Goal: Task Accomplishment & Management: Complete application form

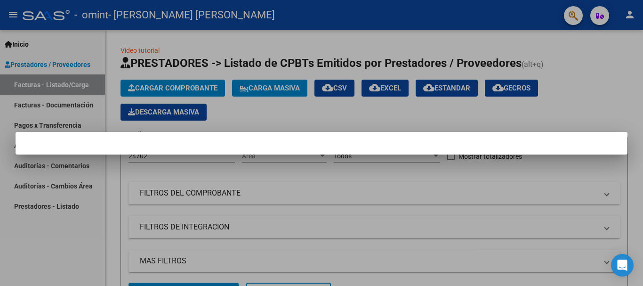
click at [153, 146] on mat-dialog-container at bounding box center [322, 143] width 612 height 23
click at [56, 145] on mat-dialog-container at bounding box center [322, 143] width 612 height 23
click at [57, 146] on mat-dialog-container at bounding box center [322, 143] width 612 height 23
click at [67, 90] on div at bounding box center [321, 143] width 643 height 286
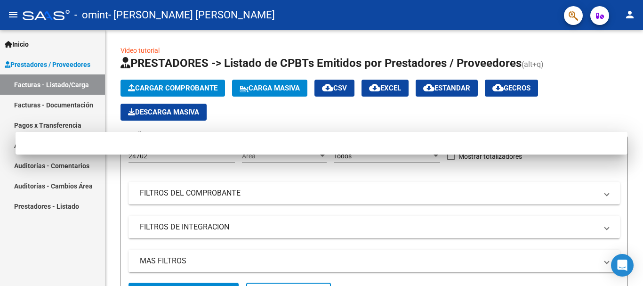
click at [66, 108] on link "Facturas - Documentación" at bounding box center [52, 105] width 105 height 20
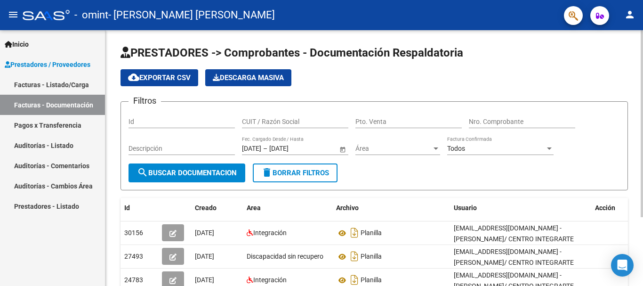
scroll to position [94, 0]
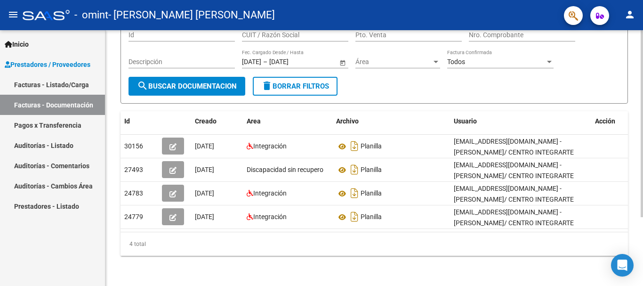
click at [642, 272] on div at bounding box center [641, 158] width 2 height 256
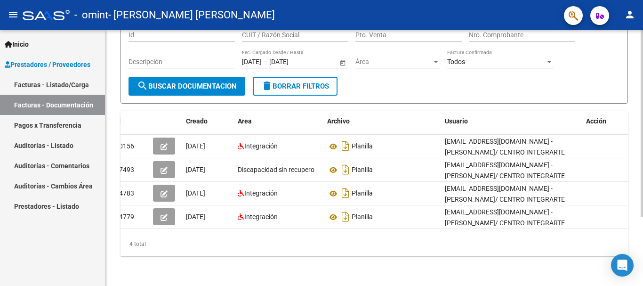
scroll to position [0, 10]
click at [60, 126] on link "Pagos x Transferencia" at bounding box center [52, 125] width 105 height 20
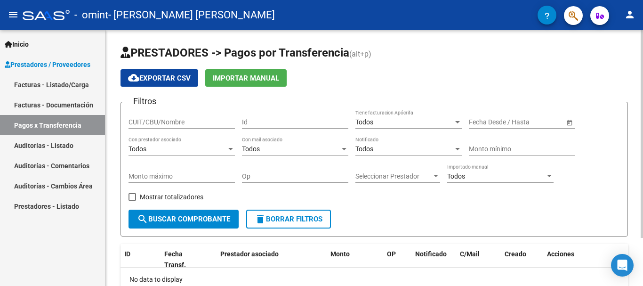
scroll to position [59, 0]
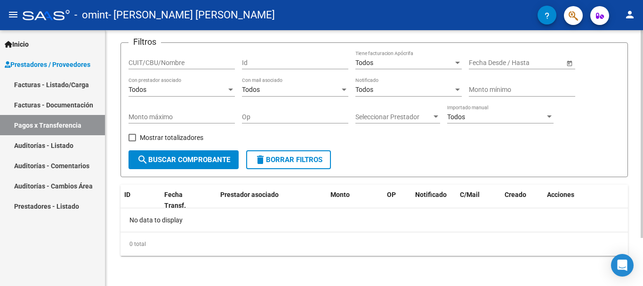
click at [642, 271] on div at bounding box center [641, 158] width 2 height 256
click at [56, 167] on link "Auditorías - Comentarios" at bounding box center [52, 165] width 105 height 20
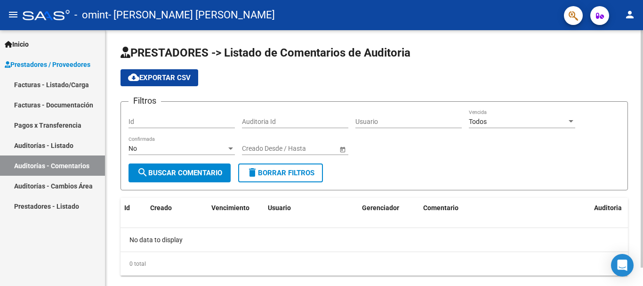
click at [642, 269] on div at bounding box center [641, 158] width 2 height 256
click at [642, 272] on div at bounding box center [641, 158] width 2 height 256
click at [641, 273] on div at bounding box center [641, 158] width 2 height 256
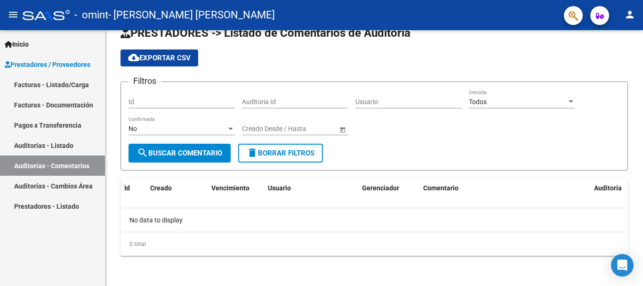
click at [69, 207] on link "Prestadores - Listado" at bounding box center [52, 206] width 105 height 20
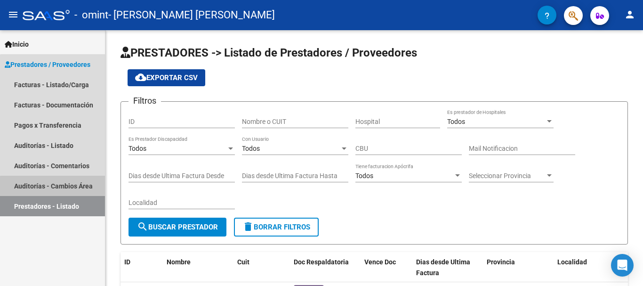
click at [74, 188] on link "Auditorías - Cambios Área" at bounding box center [52, 186] width 105 height 20
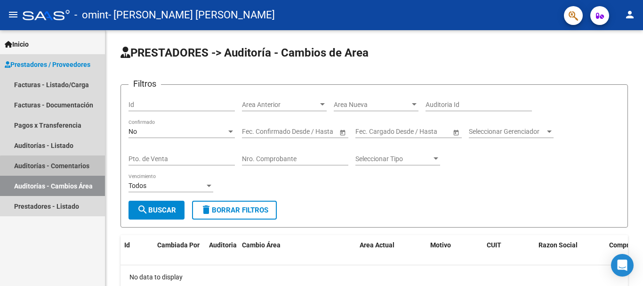
click at [62, 167] on link "Auditorías - Comentarios" at bounding box center [52, 165] width 105 height 20
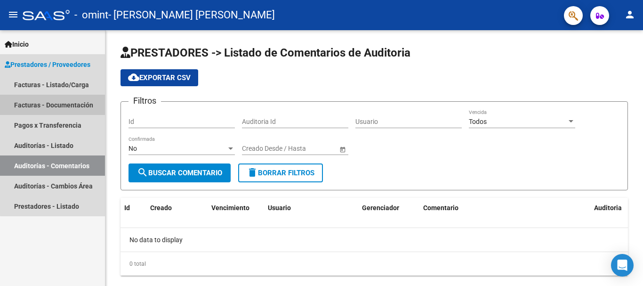
click at [75, 106] on link "Facturas - Documentación" at bounding box center [52, 105] width 105 height 20
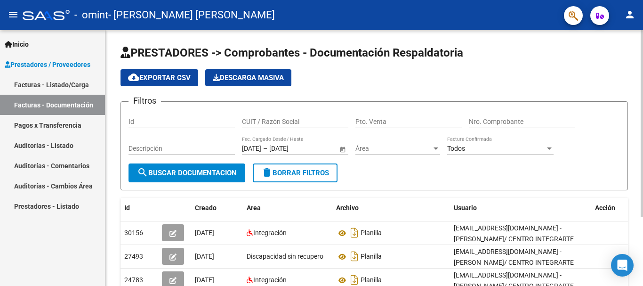
scroll to position [94, 0]
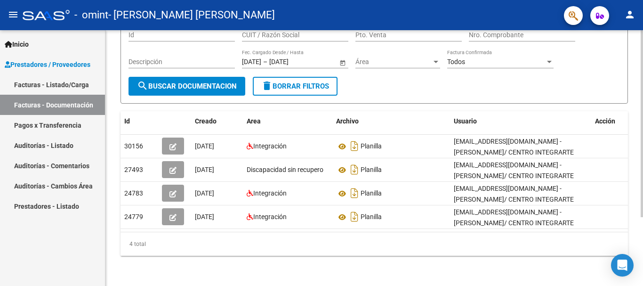
click at [642, 275] on div at bounding box center [641, 158] width 2 height 256
click at [60, 81] on link "Facturas - Listado/Carga" at bounding box center [52, 84] width 105 height 20
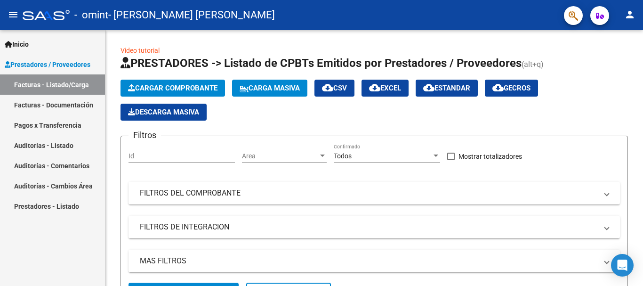
click at [50, 63] on span "Prestadores / Proveedores" at bounding box center [48, 64] width 86 height 10
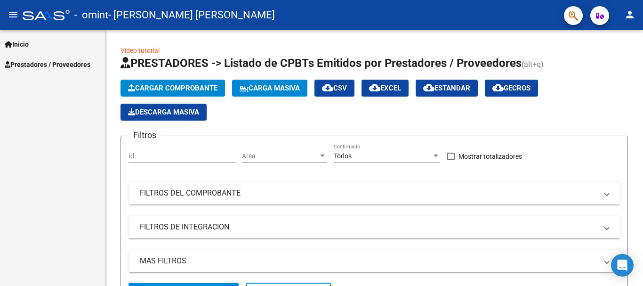
click at [29, 44] on span "Inicio" at bounding box center [17, 44] width 24 height 10
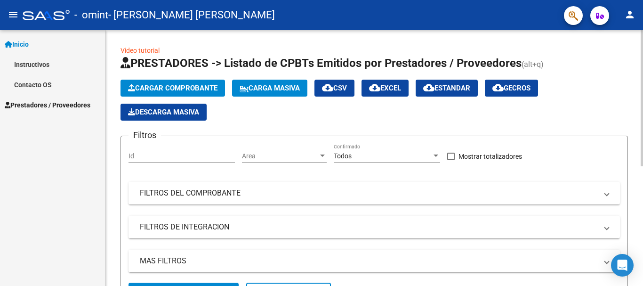
scroll to position [224, 0]
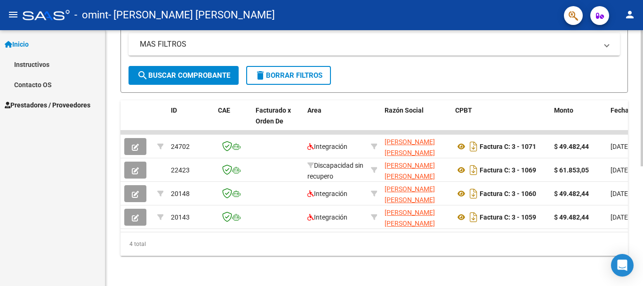
click at [642, 283] on div at bounding box center [641, 158] width 2 height 256
click at [642, 283] on div at bounding box center [641, 218] width 2 height 136
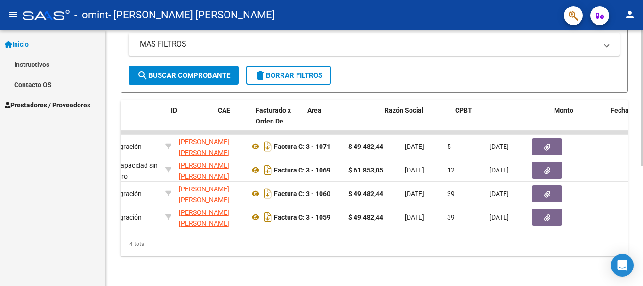
scroll to position [0, 0]
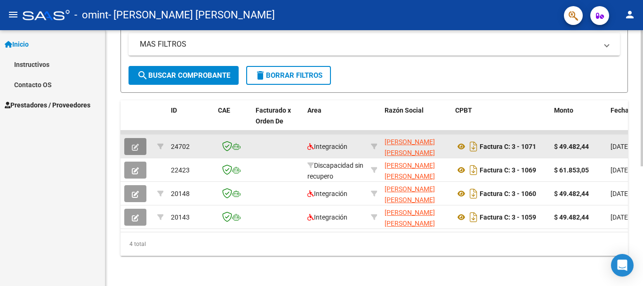
click at [133, 144] on icon "button" at bounding box center [135, 147] width 7 height 7
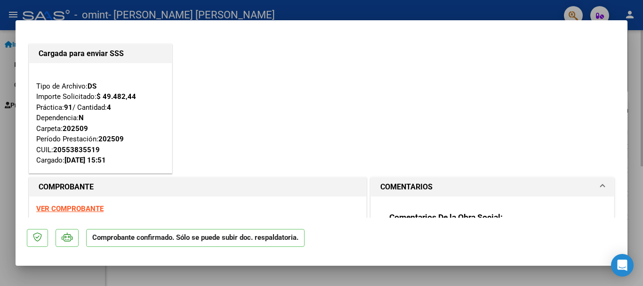
click at [133, 141] on div "Tipo de Archivo: DS Importe Solicitado: $ 49.482,44 Práctica: 91 / Cantidad: 4 …" at bounding box center [100, 118] width 128 height 96
click at [635, 48] on div at bounding box center [321, 143] width 643 height 286
type input "$ 0,00"
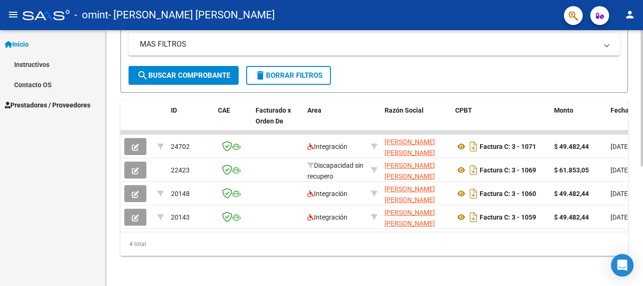
scroll to position [224, 0]
